Goal: Task Accomplishment & Management: Use online tool/utility

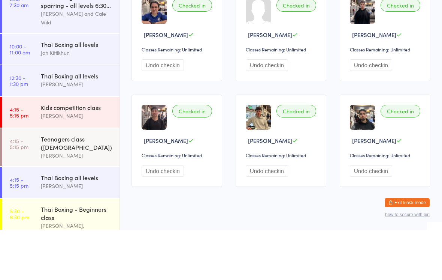
scroll to position [50, 0]
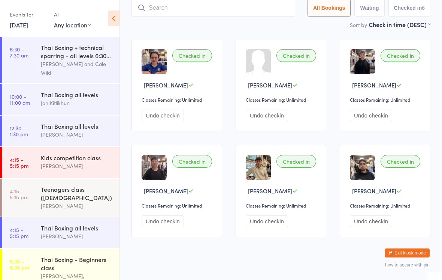
click at [24, 28] on link "[DATE]" at bounding box center [19, 25] width 18 height 8
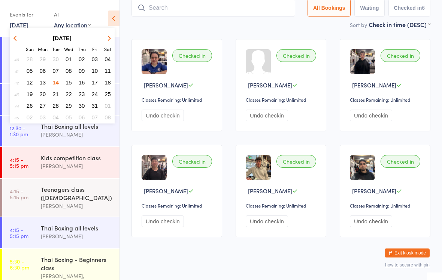
click at [70, 82] on span "15" at bounding box center [69, 82] width 6 height 6
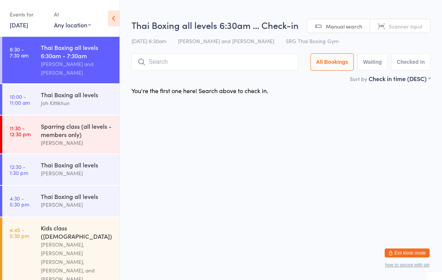
click at [186, 61] on input "search" at bounding box center [215, 61] width 167 height 17
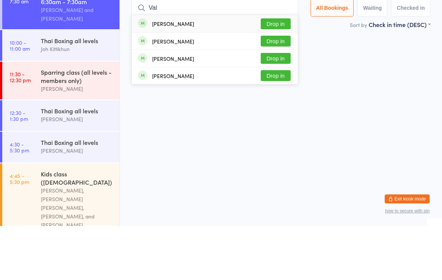
type input "Val"
click at [279, 72] on button "Drop in" at bounding box center [276, 77] width 30 height 11
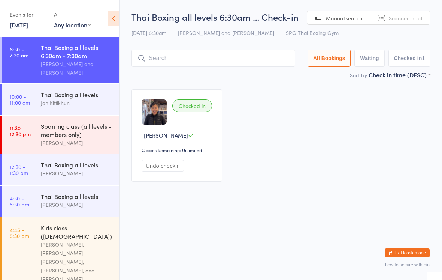
click at [229, 72] on div "Sort by Check in time (DESC) First name (ASC) First name (DESC) Last name (ASC)…" at bounding box center [281, 74] width 299 height 8
click at [222, 65] on input "search" at bounding box center [214, 57] width 164 height 17
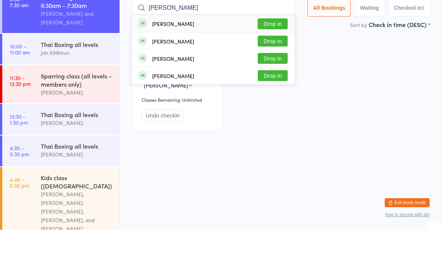
type input "[PERSON_NAME]"
click at [277, 86] on button "Drop in" at bounding box center [273, 91] width 30 height 11
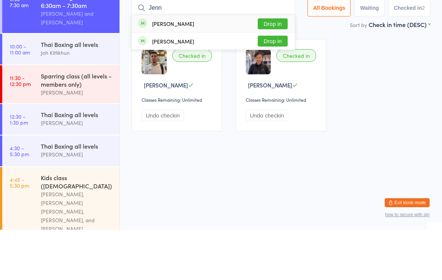
type input "Jenn"
click at [274, 86] on button "Drop in" at bounding box center [273, 91] width 30 height 11
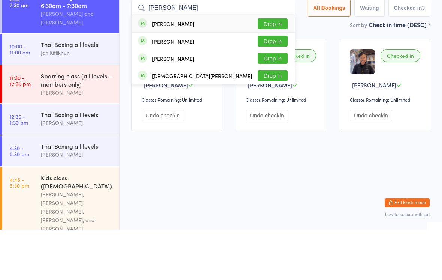
type input "[PERSON_NAME]"
click at [221, 65] on div "[PERSON_NAME] Drop in" at bounding box center [213, 73] width 163 height 17
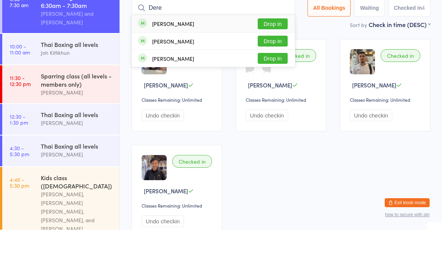
type input "Dere"
click at [274, 86] on button "Drop in" at bounding box center [273, 91] width 30 height 11
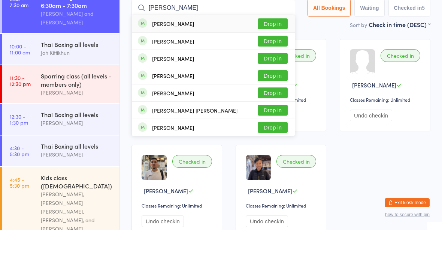
type input "[PERSON_NAME]"
click at [260, 69] on button "Drop in" at bounding box center [273, 74] width 30 height 11
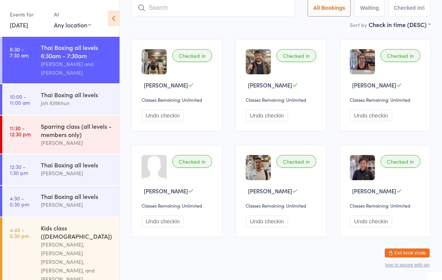
click at [155, 5] on input "search" at bounding box center [214, 7] width 164 height 17
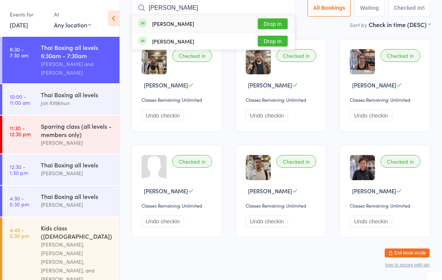
type input "[PERSON_NAME]"
click at [272, 24] on button "Drop in" at bounding box center [273, 23] width 30 height 11
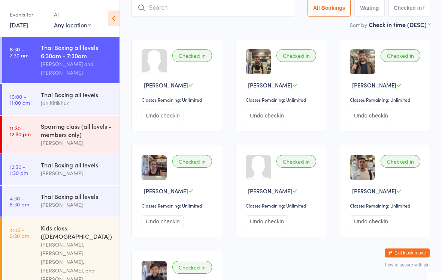
click at [215, 12] on input "search" at bounding box center [214, 7] width 164 height 17
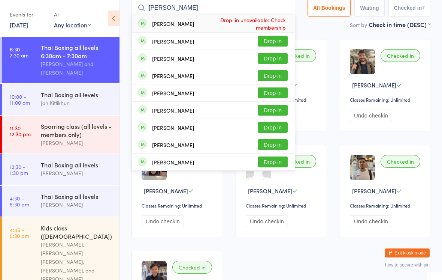
type input "[PERSON_NAME]"
click at [341, 28] on div "Sort by Check in time (DESC) First name (ASC) First name (DESC) Last name (ASC)…" at bounding box center [281, 24] width 299 height 8
